Goal: Information Seeking & Learning: Check status

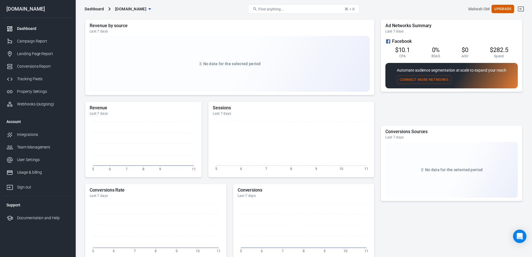
click at [386, 109] on div "Ad Networks Summary Last 7 days Facebook $10.1 CPA 0% ROAS $0 AOV $282.5 Spend …" at bounding box center [451, 72] width 141 height 104
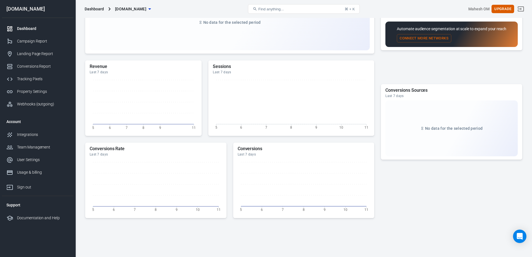
scroll to position [125, 0]
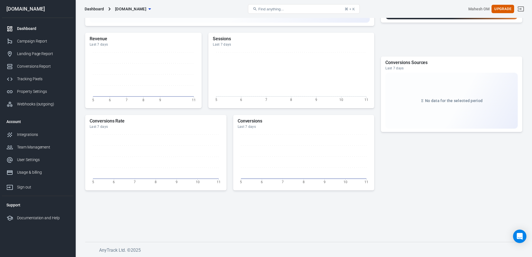
click at [382, 143] on div "Conversions Sources Last 7 days No data for the selected period" at bounding box center [451, 109] width 141 height 107
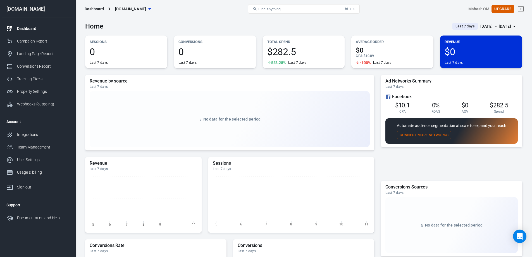
scroll to position [0, 0]
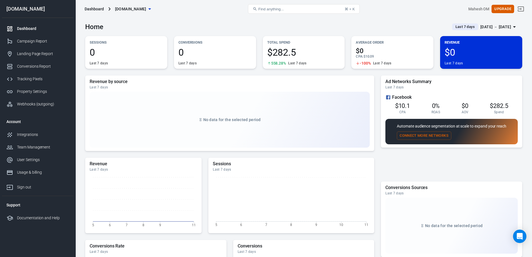
click at [455, 158] on div "Ad Networks Summary Last 7 days Facebook $10.1 CPA 0% ROAS $0 AOV $282.5 Spend …" at bounding box center [451, 127] width 141 height 104
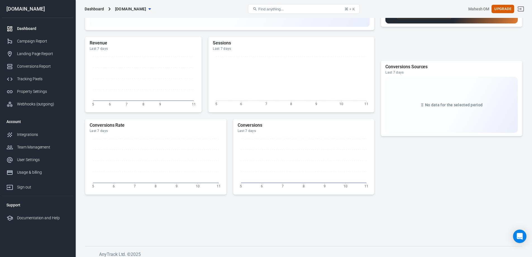
scroll to position [125, 0]
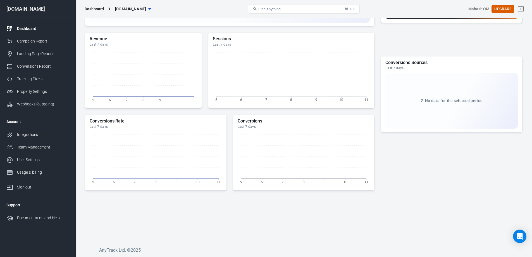
click at [201, 244] on footer "AnyTrack Ltd. © 2025" at bounding box center [303, 248] width 437 height 12
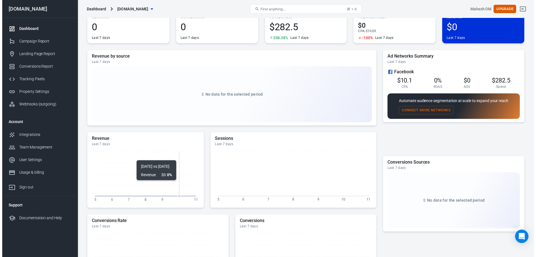
scroll to position [0, 0]
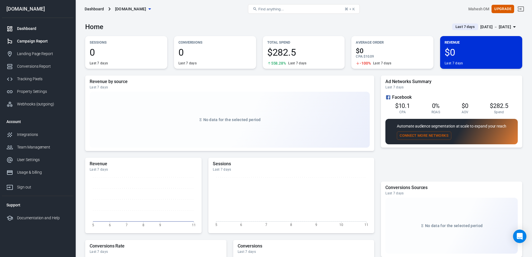
click at [34, 38] on link "Campaign Report" at bounding box center [37, 41] width 71 height 13
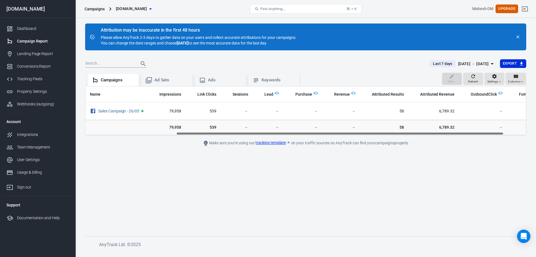
scroll to position [0, 152]
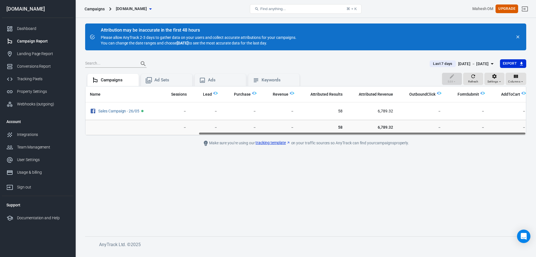
drag, startPoint x: 153, startPoint y: 133, endPoint x: 328, endPoint y: 129, distance: 175.4
click at [328, 129] on div "Name Amount Spent ROAS Impressions Link Clicks Sessions Lead Purchase Revenue A…" at bounding box center [305, 110] width 441 height 49
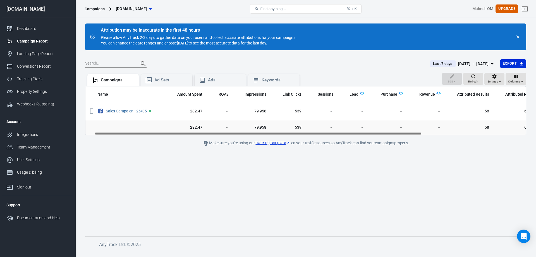
scroll to position [0, 5]
drag, startPoint x: 318, startPoint y: 134, endPoint x: 208, endPoint y: 138, distance: 109.5
click at [208, 138] on main "Attribution may be inaccurate in the first 48 hours Please allow AnyTrack 2-3 d…" at bounding box center [305, 125] width 441 height 204
click at [483, 63] on div "[DATE] － [DATE]" at bounding box center [473, 63] width 31 height 7
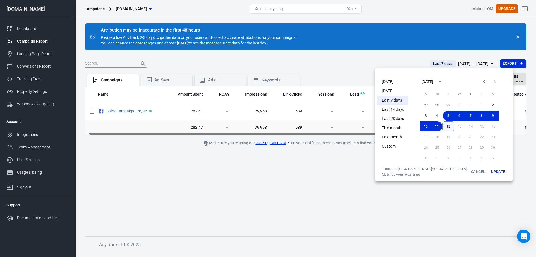
click at [443, 127] on button "12" at bounding box center [449, 126] width 12 height 10
click at [489, 171] on button "Update" at bounding box center [498, 171] width 18 height 10
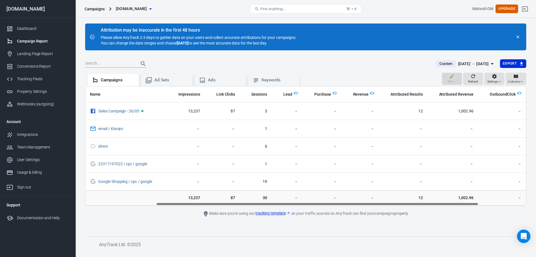
scroll to position [0, 60]
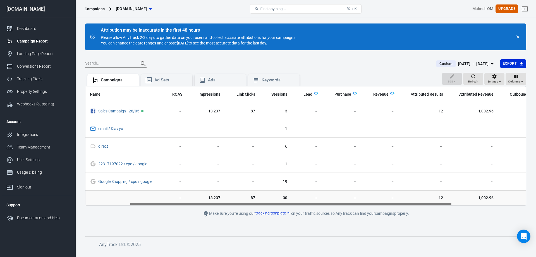
drag, startPoint x: 272, startPoint y: 204, endPoint x: 316, endPoint y: 204, distance: 44.1
click at [316, 204] on div "Name Amount Spent ROAS Impressions Link Clicks Sessions Lead Purchase Revenue A…" at bounding box center [305, 145] width 441 height 119
click at [394, 71] on div "Custom [DATE] － [DATE] Export" at bounding box center [305, 66] width 441 height 14
click at [393, 69] on div "Custom [DATE] － [DATE] Export" at bounding box center [305, 66] width 441 height 14
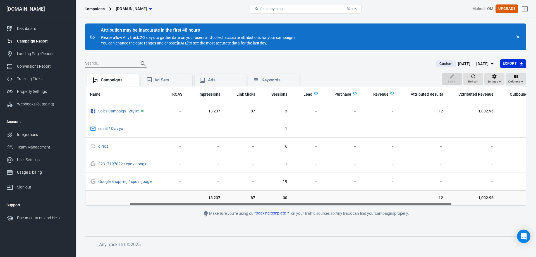
click at [519, 36] on icon "close" at bounding box center [518, 36] width 5 height 5
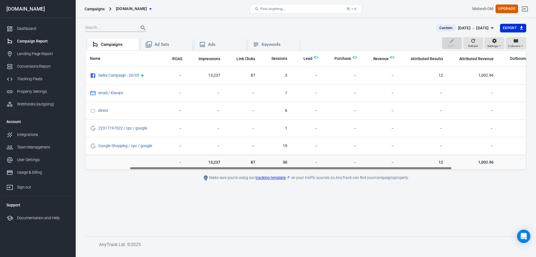
click at [287, 211] on main "Custom [DATE] － [DATE] Export Edit Refresh Settings Columns Campaigns Ad Sets A…" at bounding box center [305, 125] width 441 height 204
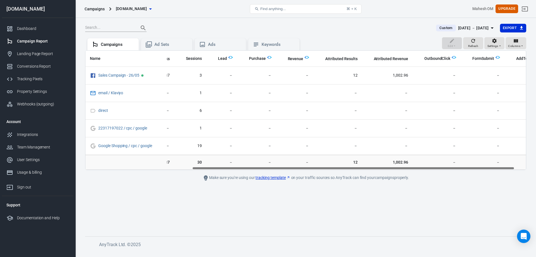
scroll to position [0, 161]
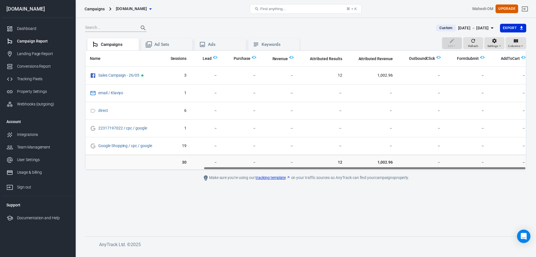
drag, startPoint x: 354, startPoint y: 168, endPoint x: 448, endPoint y: 171, distance: 94.7
click at [448, 171] on main "Custom [DATE] － [DATE] Export Edit Refresh Settings Columns Campaigns Ad Sets A…" at bounding box center [305, 125] width 441 height 204
click at [438, 200] on main "Custom [DATE] － [DATE] Export Edit Refresh Settings Columns Campaigns Ad Sets A…" at bounding box center [305, 125] width 441 height 204
click at [204, 222] on main "Custom [DATE] － [DATE] Export Edit Refresh Settings Columns Campaigns Ad Sets A…" at bounding box center [305, 125] width 441 height 204
click at [142, 185] on main "Custom [DATE] － [DATE] Export Edit Refresh Settings Columns Campaigns Ad Sets A…" at bounding box center [305, 125] width 441 height 204
